Goal: Find specific page/section: Find specific page/section

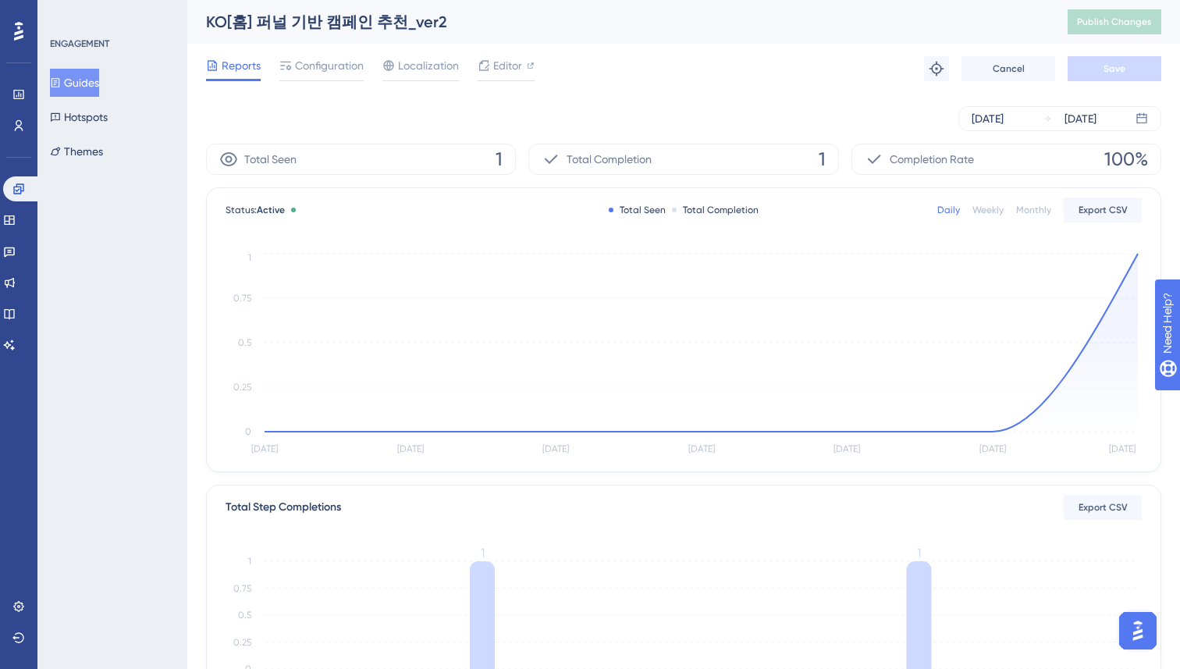
click at [289, 94] on div "Aug 19 2025 Aug 25 2025" at bounding box center [683, 119] width 955 height 50
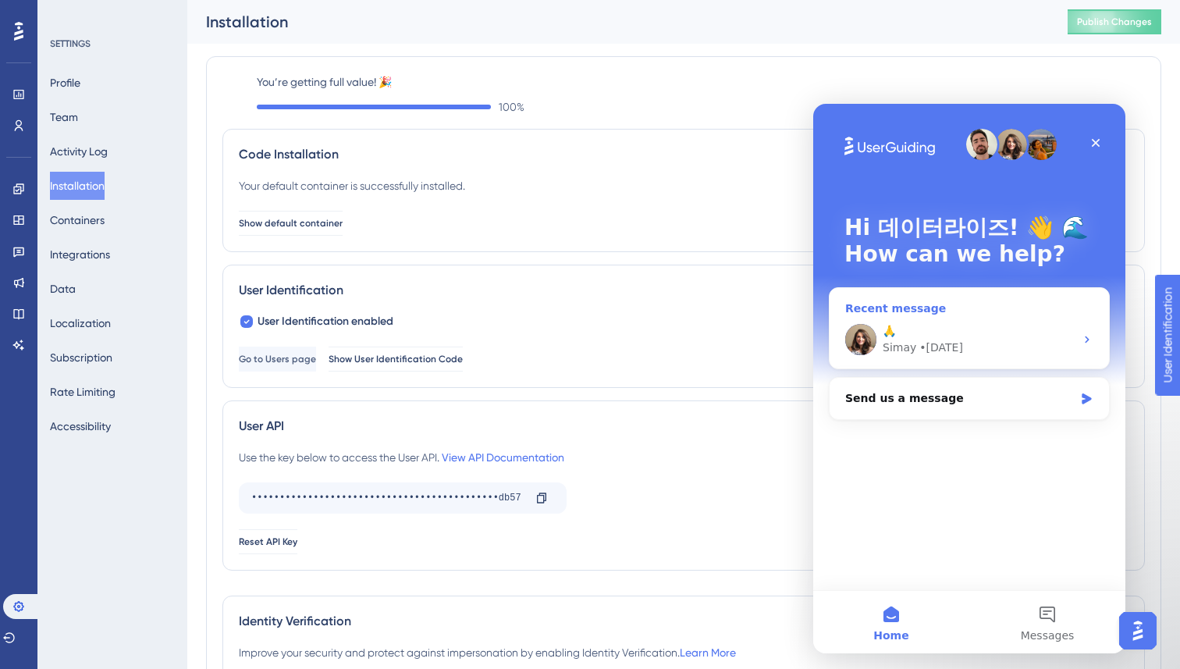
click at [993, 311] on div "🙏 Simay • [DATE]" at bounding box center [969, 340] width 279 height 58
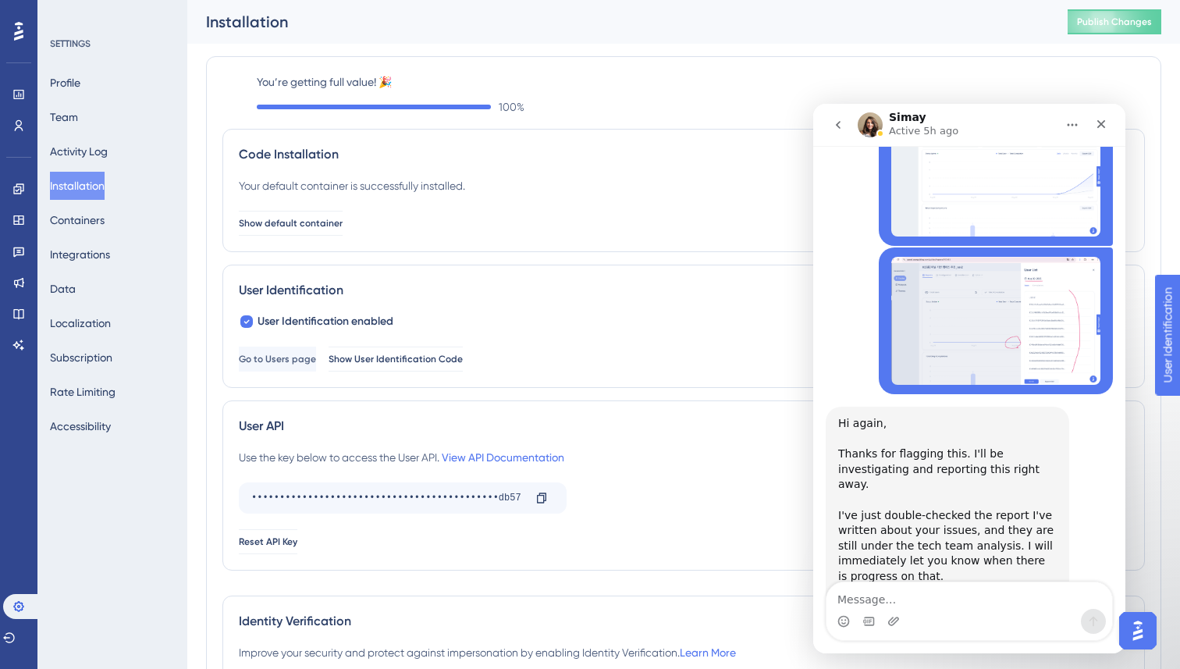
scroll to position [4631, 0]
